Goal: Check status: Check status

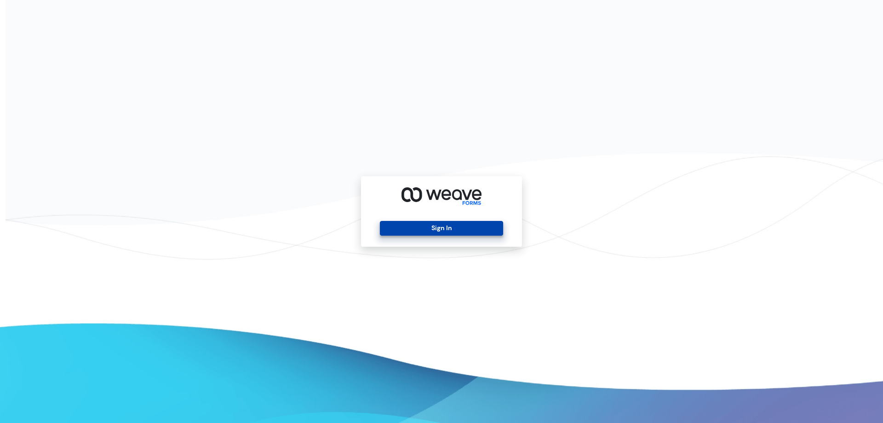
click at [452, 223] on button "Sign In" at bounding box center [441, 228] width 123 height 15
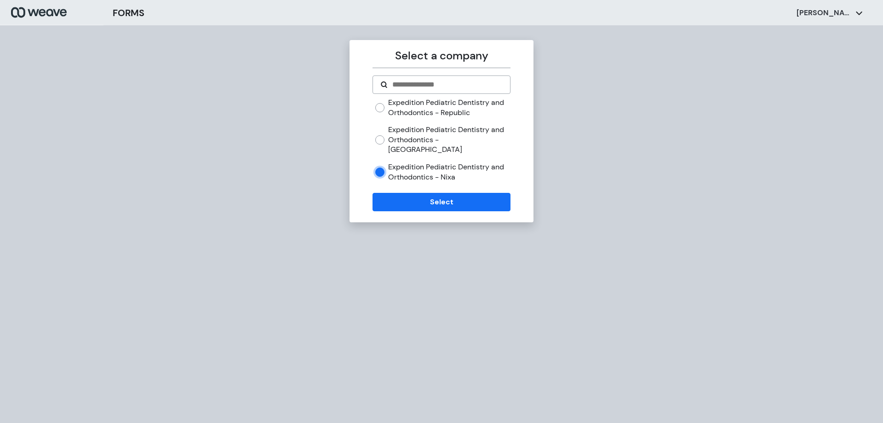
click at [406, 182] on form "Expedition Pediatric Dentistry and Orthodontics - Republic Expedition Pediatric…" at bounding box center [442, 143] width 138 height 136
click at [411, 195] on button "Select" at bounding box center [442, 202] width 138 height 18
